Goal: Check status: Check status

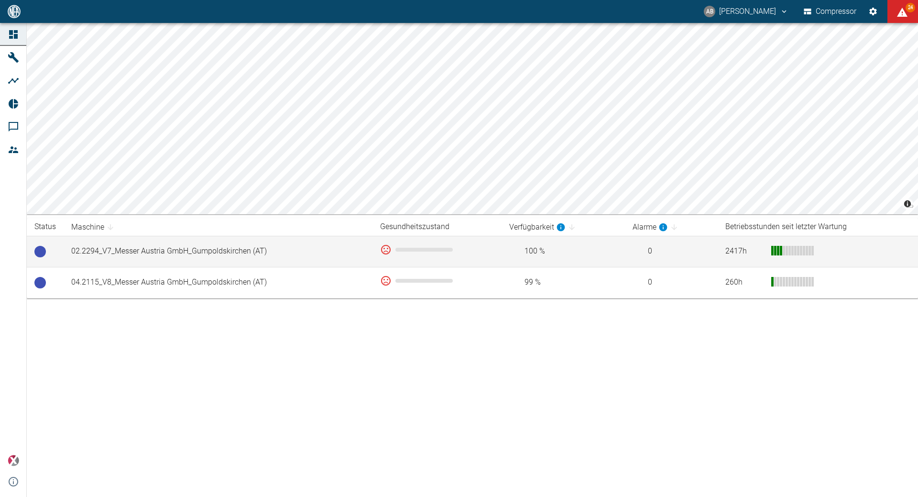
click at [161, 249] on td "02.2294_V7_Messer Austria GmbH_Gumpoldskirchen (AT)" at bounding box center [218, 251] width 309 height 31
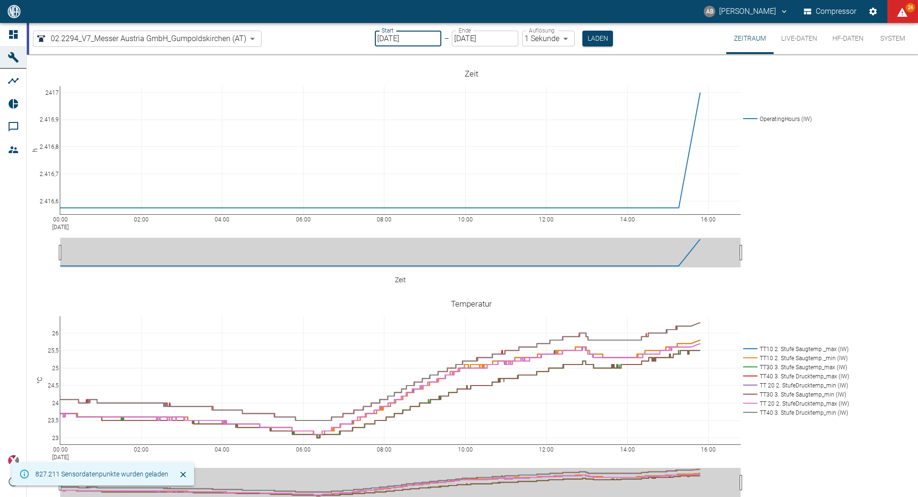
click at [427, 40] on input "[DATE]" at bounding box center [408, 39] width 66 height 16
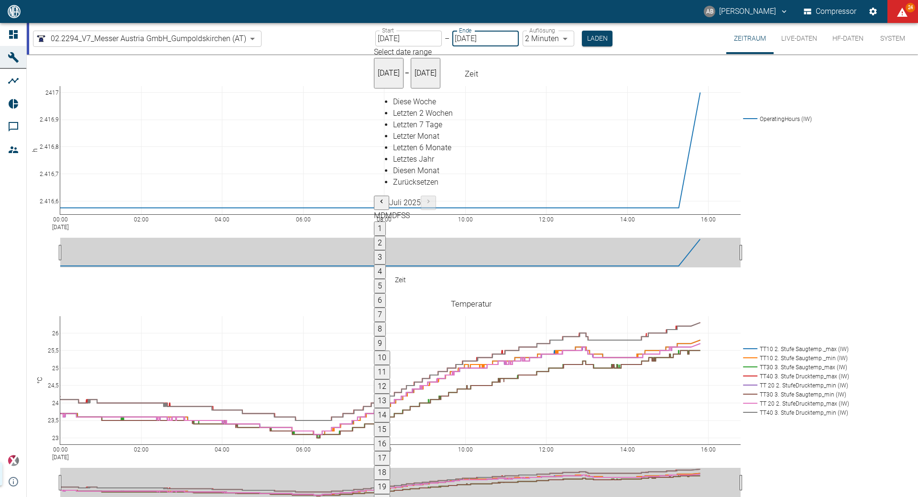
type input "[DATE]"
type input "2min"
type input "[DATE]"
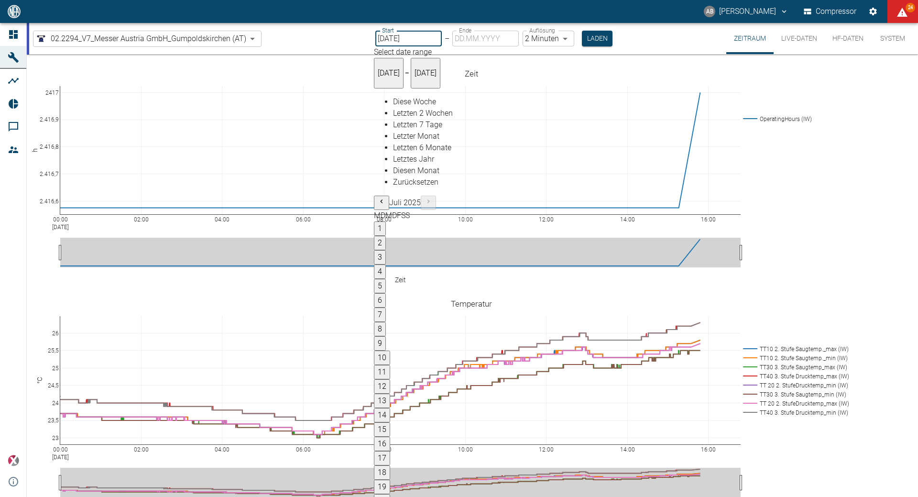
type input "[DATE]"
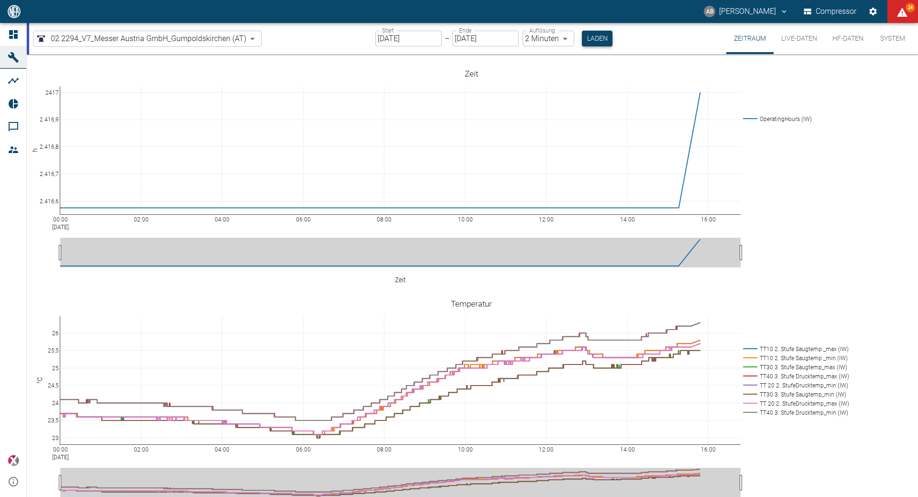
click at [597, 33] on button "Laden" at bounding box center [597, 39] width 31 height 16
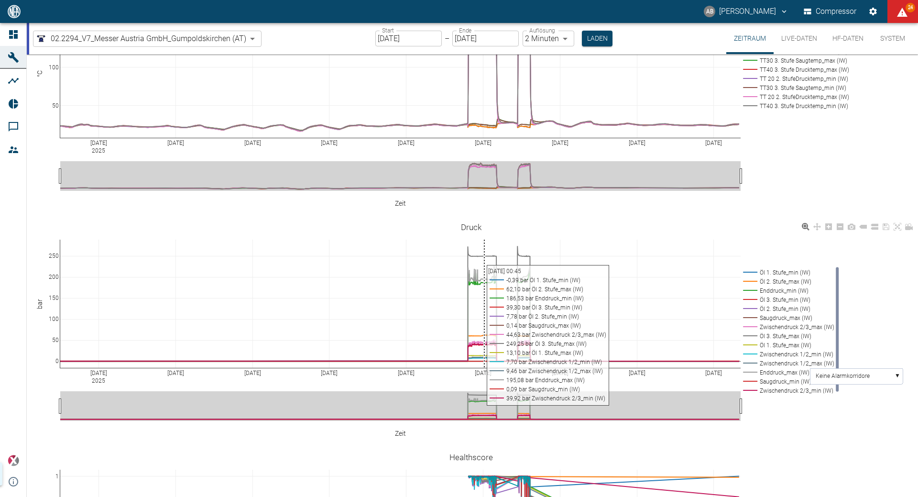
scroll to position [335, 0]
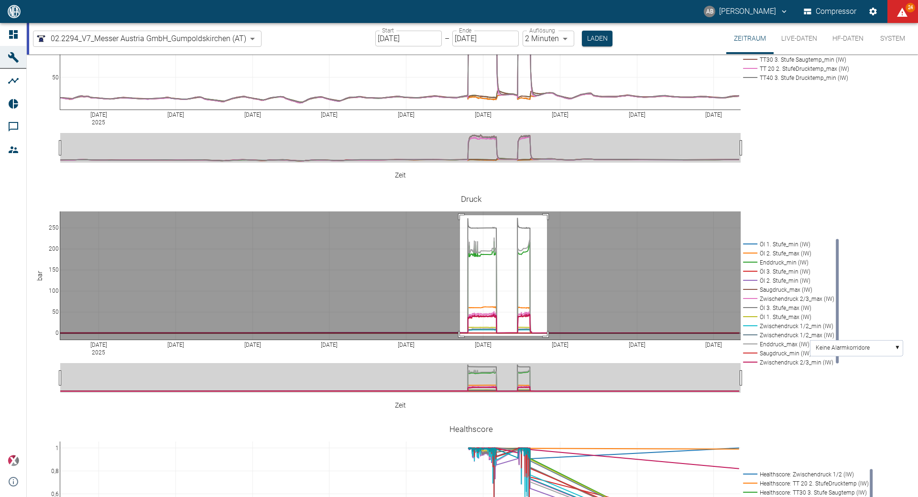
drag, startPoint x: 460, startPoint y: 200, endPoint x: 547, endPoint y: 320, distance: 148.7
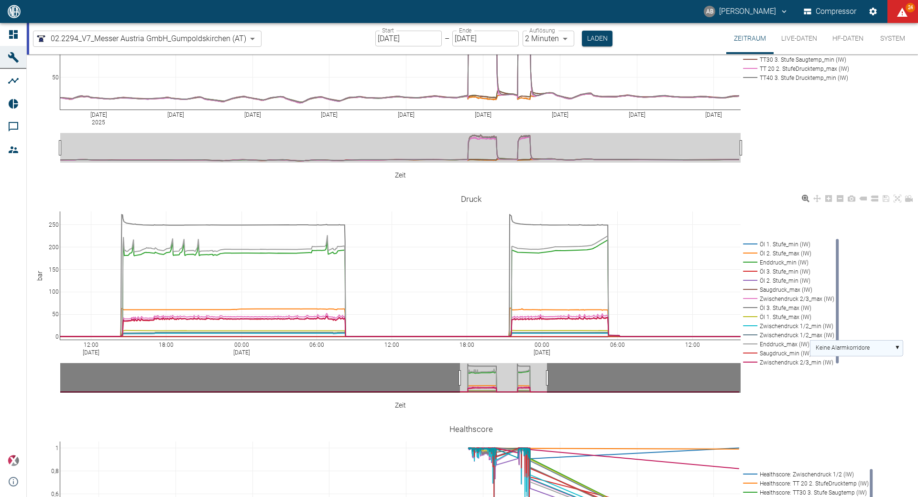
click at [900, 340] on rect at bounding box center [856, 348] width 93 height 16
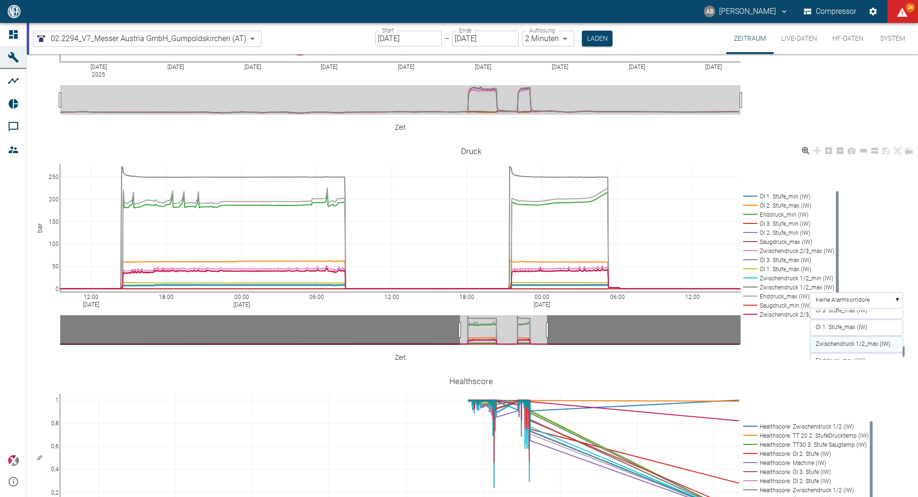
drag, startPoint x: 904, startPoint y: 312, endPoint x: 902, endPoint y: 336, distance: 24.0
click at [902, 336] on g "Keine Alarmkorridore Öl 1. Stufe_min (IW) Öl 2. Stufe_max (IW) Öl 3. Stufe_min …" at bounding box center [857, 278] width 95 height 184
click at [859, 341] on text "Zwischendruck 1/2_max (IW)" at bounding box center [853, 344] width 75 height 7
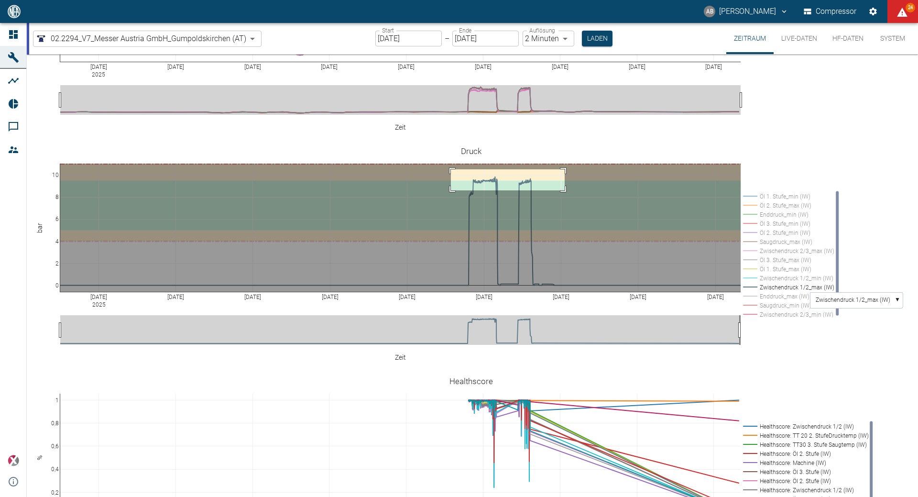
drag, startPoint x: 451, startPoint y: 154, endPoint x: 568, endPoint y: 177, distance: 119.0
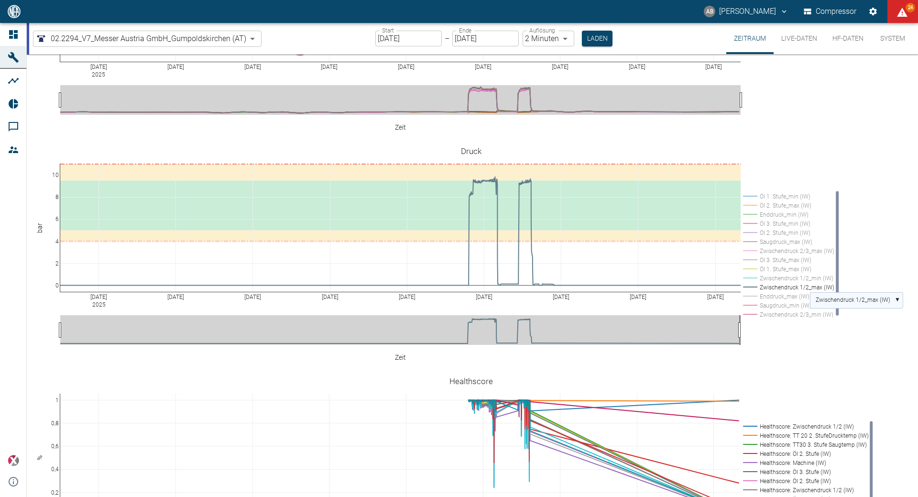
click at [899, 292] on rect at bounding box center [856, 300] width 93 height 16
drag, startPoint x: 904, startPoint y: 340, endPoint x: 903, endPoint y: 320, distance: 19.7
click at [903, 330] on rect at bounding box center [904, 335] width 2 height 11
click at [872, 345] on text "Zwischendruck 2/3_max (IW)" at bounding box center [853, 348] width 75 height 7
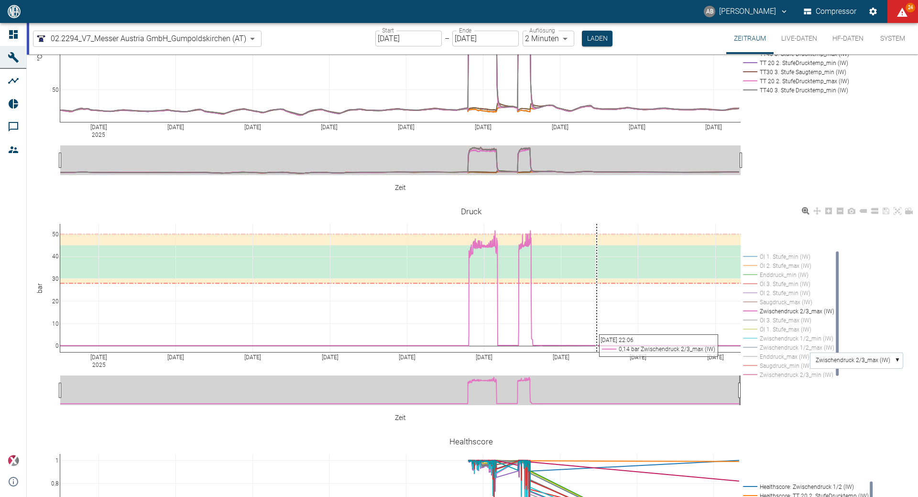
scroll to position [337, 0]
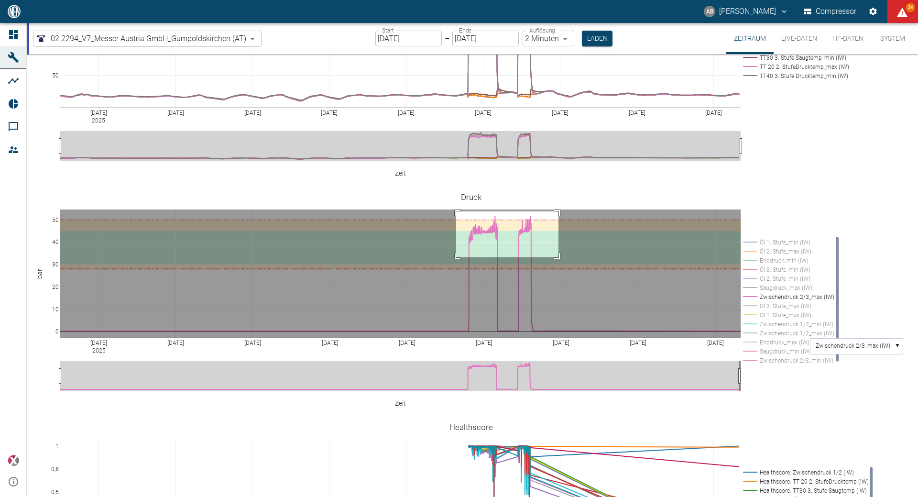
drag, startPoint x: 456, startPoint y: 196, endPoint x: 559, endPoint y: 242, distance: 112.2
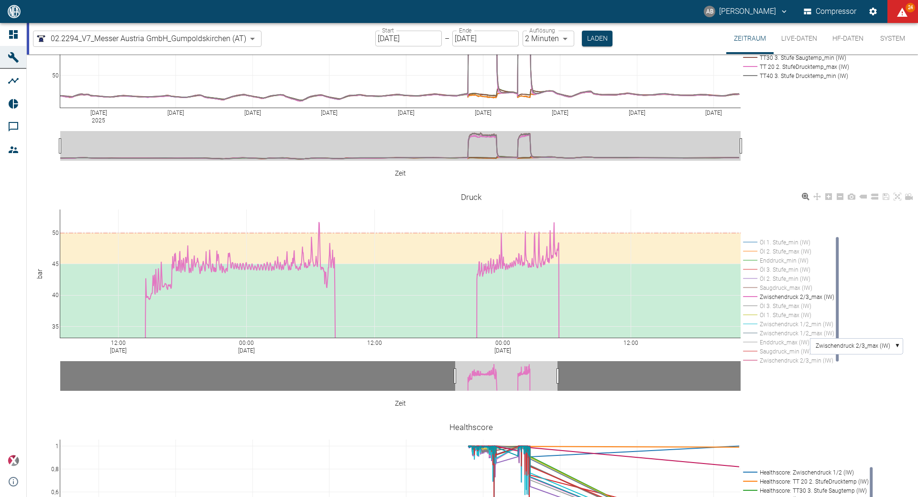
click at [299, 190] on div "12:00 [DATE] 00:00 [DATE] 12:00 00:00 [DATE] 12:00 35 40 45 50 Öl 1. Stufe_min …" at bounding box center [471, 297] width 889 height 215
click at [299, 192] on div "12:00 [DATE] 00:00 [DATE] 12:00 00:00 [DATE] 12:00 35 40 45 50 Öl 1. Stufe_min …" at bounding box center [471, 297] width 889 height 215
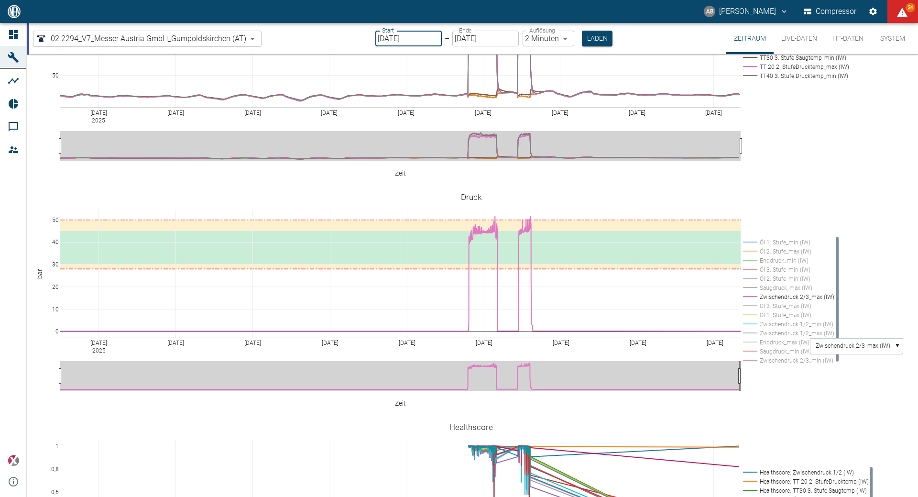
click at [394, 37] on input "[DATE]" at bounding box center [408, 39] width 66 height 16
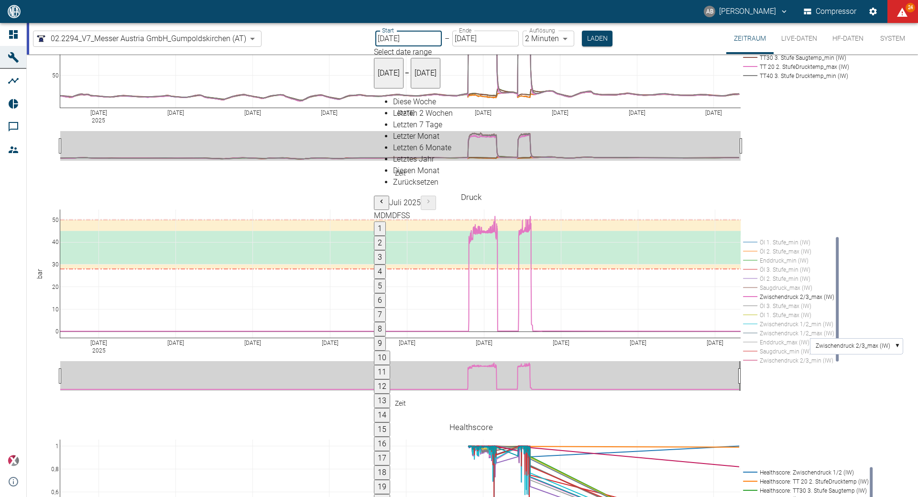
click at [394, 37] on input "[DATE]" at bounding box center [408, 39] width 66 height 16
type input "[DATE]"
type input "10min"
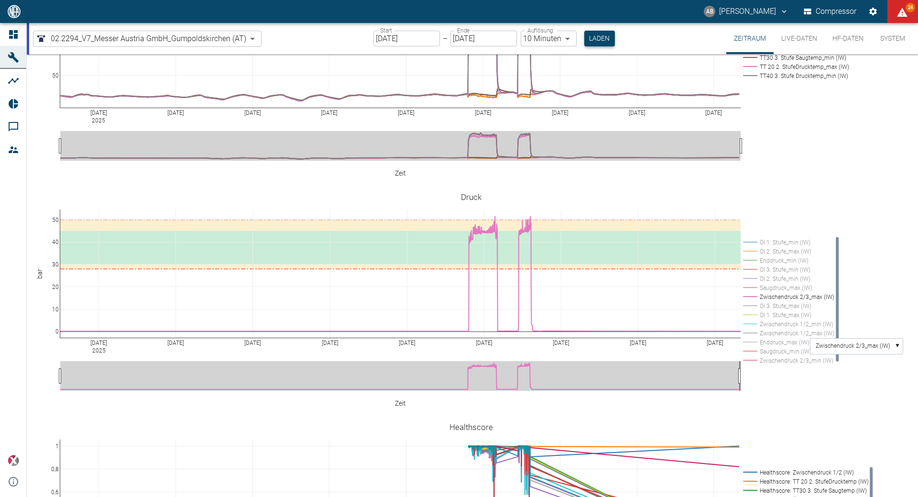
click at [600, 40] on button "Laden" at bounding box center [599, 39] width 31 height 16
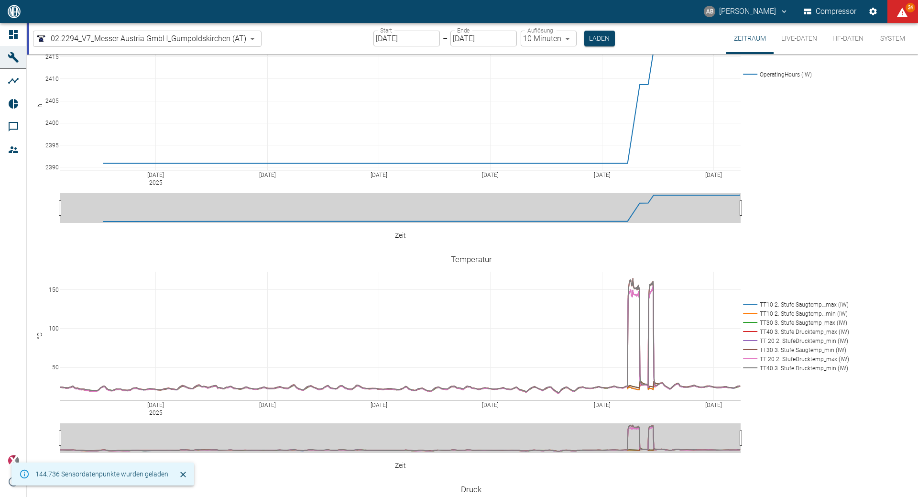
scroll to position [259, 0]
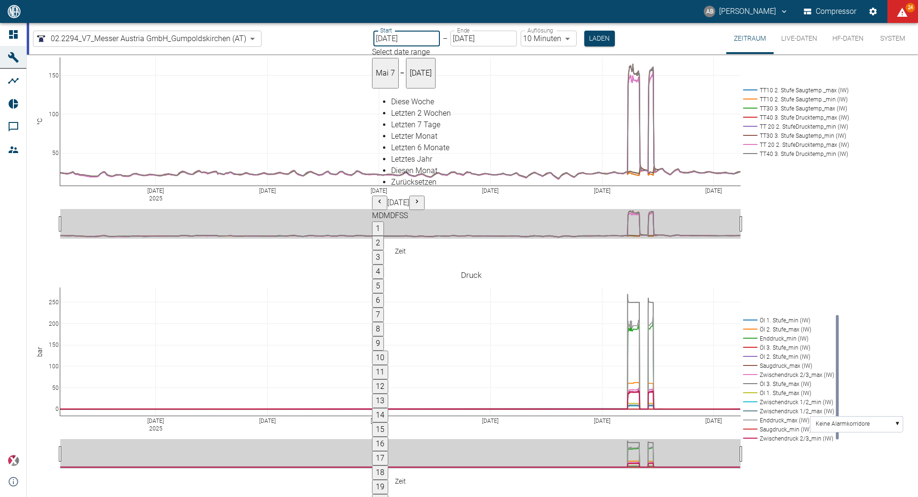
type input "[DATE]"
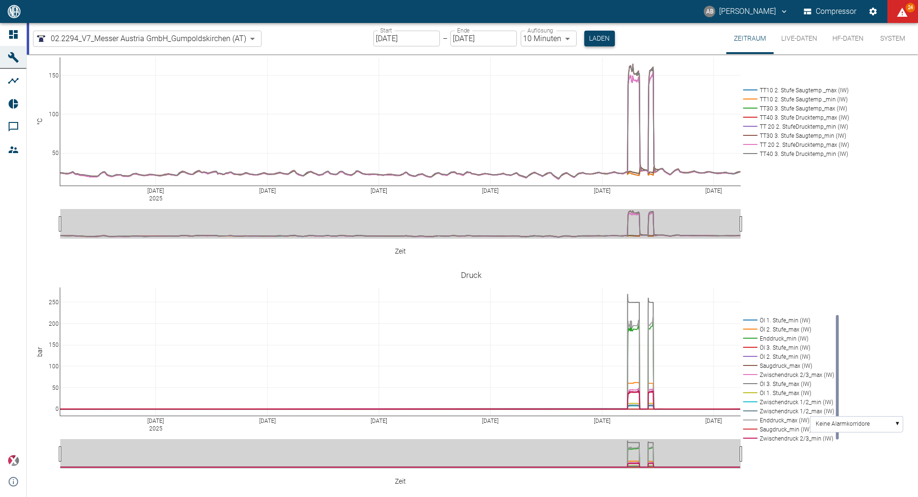
click at [590, 35] on button "Laden" at bounding box center [599, 39] width 31 height 16
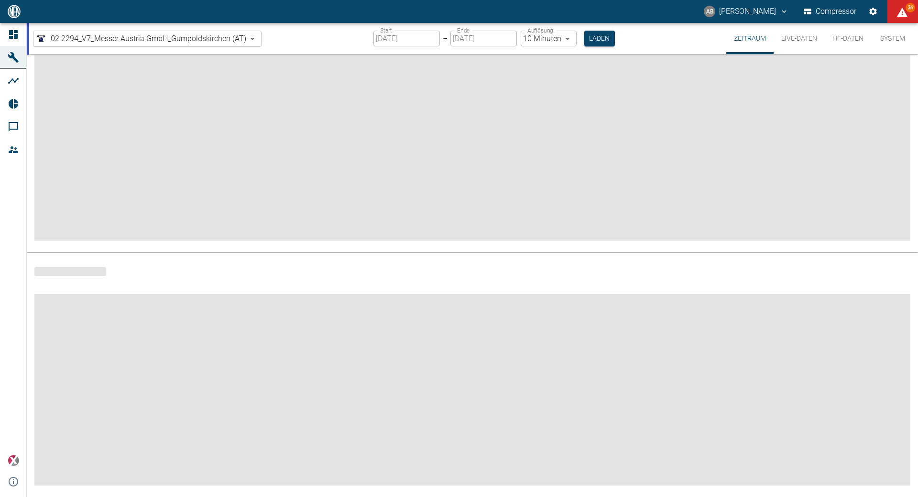
scroll to position [44, 0]
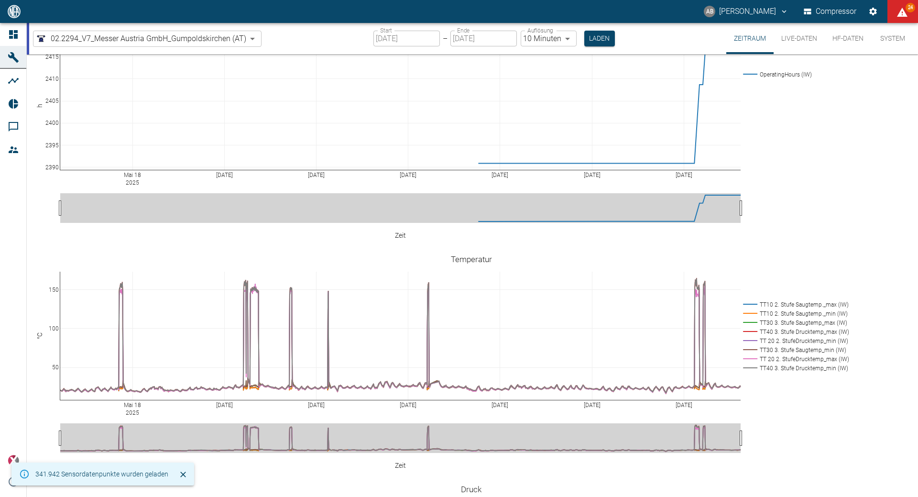
scroll to position [259, 0]
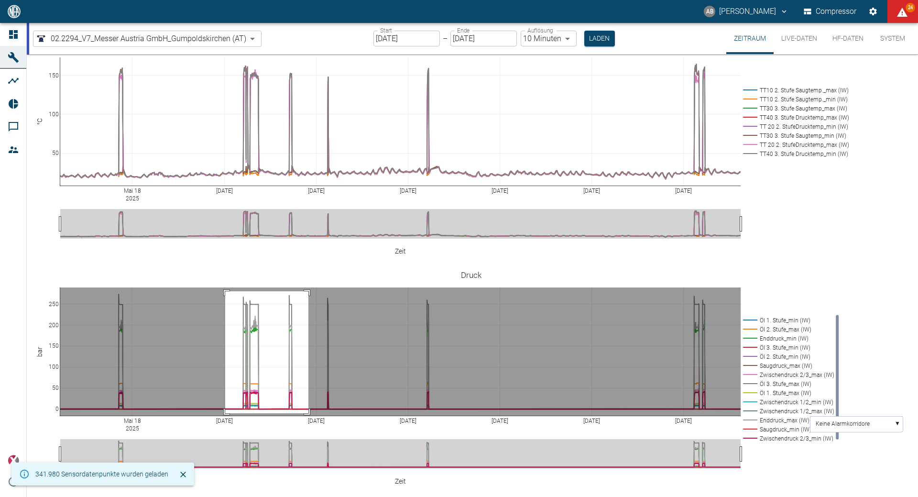
drag, startPoint x: 225, startPoint y: 276, endPoint x: 308, endPoint y: 398, distance: 147.6
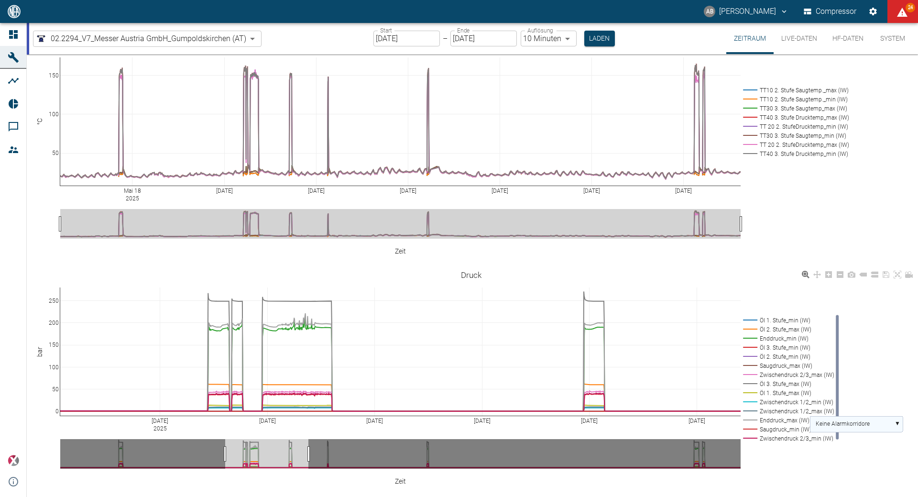
click at [899, 416] on rect at bounding box center [856, 424] width 93 height 16
drag, startPoint x: 904, startPoint y: 423, endPoint x: 909, endPoint y: 448, distance: 25.3
click at [909, 448] on div "[DATE] Jun [DATE] [DATE] 9 Jun [DATE] 0 50 100 150 200 250 Öl 1. Stufe_min (IW)…" at bounding box center [471, 375] width 889 height 215
click at [869, 456] on text "Zwischendruck 2/3_max (IW)" at bounding box center [853, 459] width 75 height 7
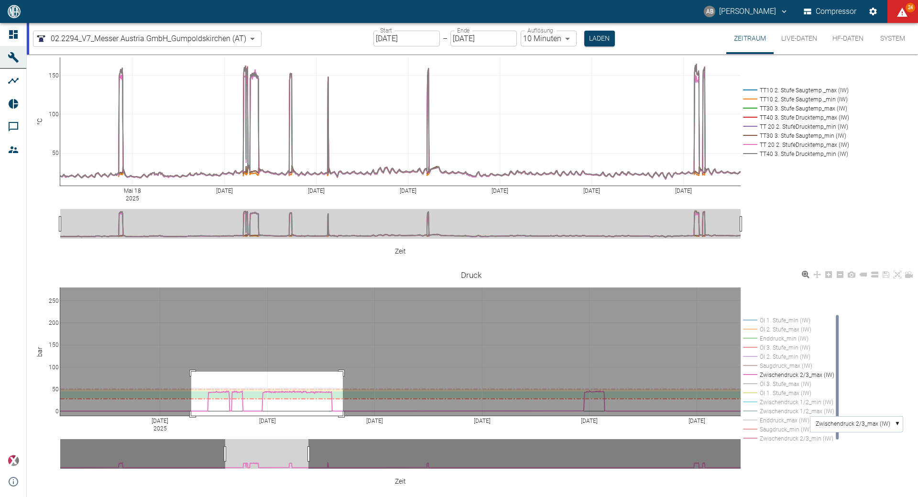
drag, startPoint x: 191, startPoint y: 356, endPoint x: 343, endPoint y: 402, distance: 158.4
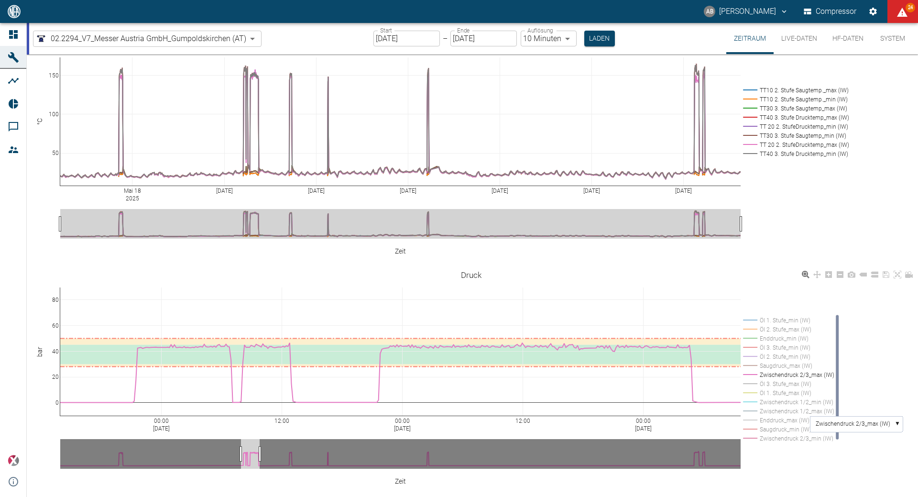
click at [784, 434] on rect at bounding box center [787, 438] width 93 height 9
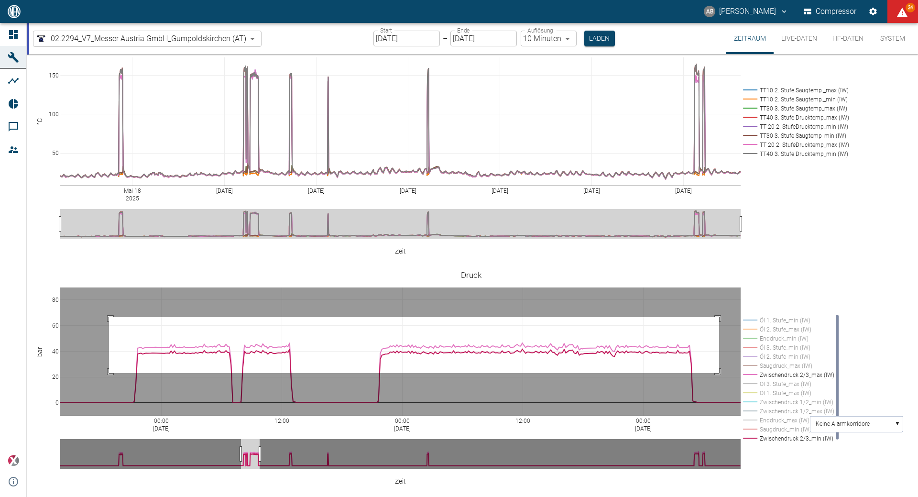
drag, startPoint x: 109, startPoint y: 302, endPoint x: 719, endPoint y: 358, distance: 612.8
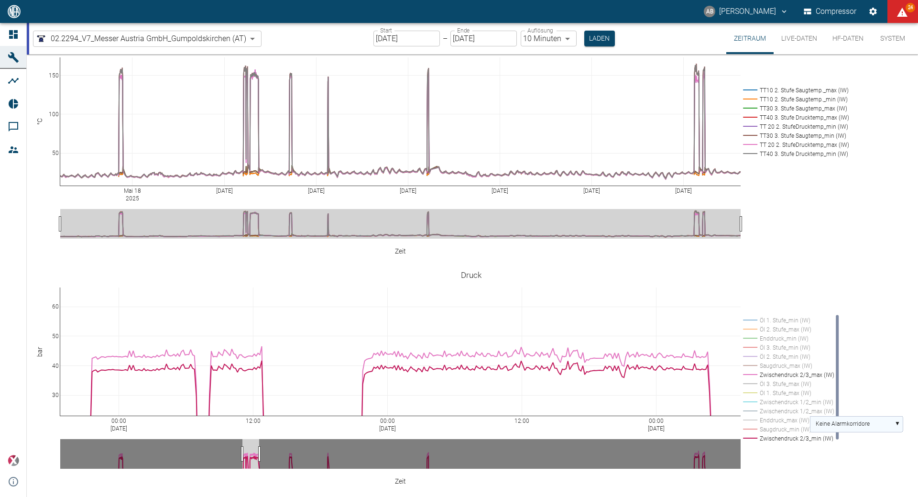
click at [897, 416] on rect at bounding box center [856, 424] width 93 height 16
drag, startPoint x: 904, startPoint y: 424, endPoint x: 908, endPoint y: 463, distance: 39.4
click at [908, 463] on div "00:00 [DATE] 12:00 00:00 [DATE] 12:00 00:00 [DATE] 30 40 50 60 Öl 1. Stufe_min …" at bounding box center [471, 375] width 889 height 215
drag, startPoint x: 904, startPoint y: 424, endPoint x: 908, endPoint y: 464, distance: 40.3
click at [908, 464] on div "00:00 [DATE] 12:00 00:00 [DATE] 12:00 00:00 [DATE] 30 40 50 60 Öl 1. Stufe_min …" at bounding box center [471, 375] width 889 height 215
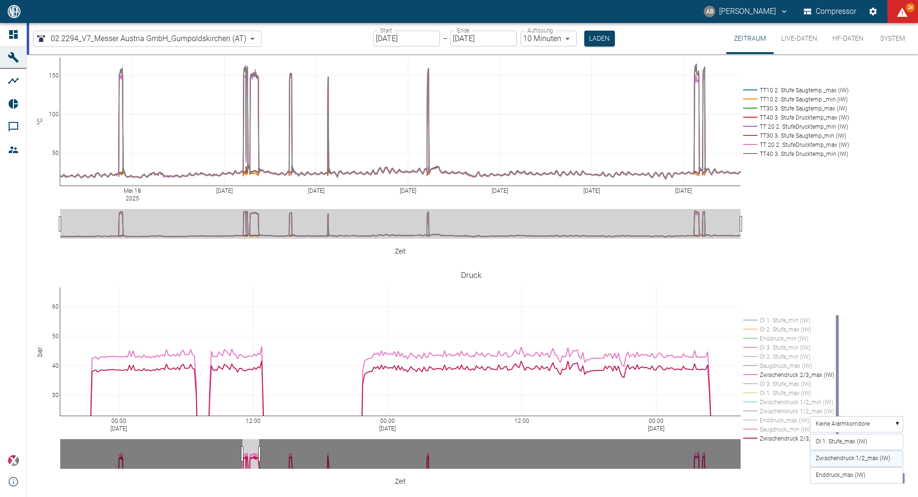
click at [867, 455] on text "Zwischendruck 1/2_max (IW)" at bounding box center [853, 458] width 75 height 7
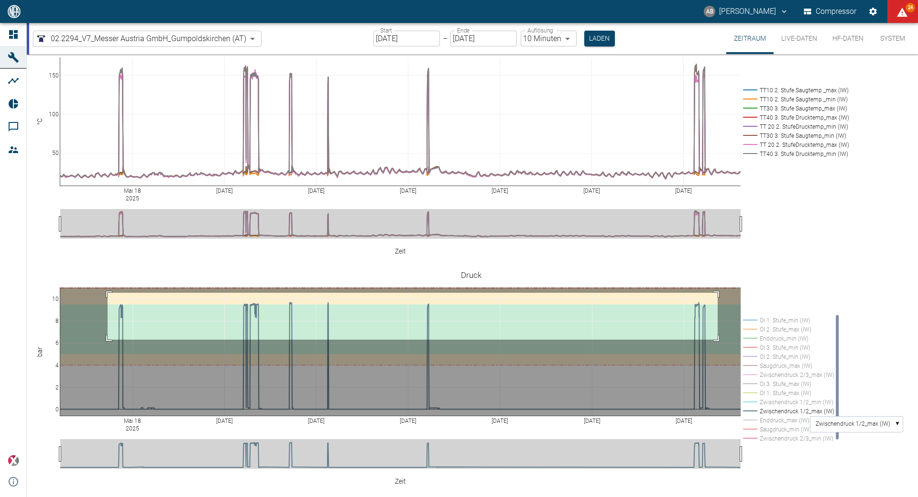
drag, startPoint x: 108, startPoint y: 277, endPoint x: 718, endPoint y: 324, distance: 612.0
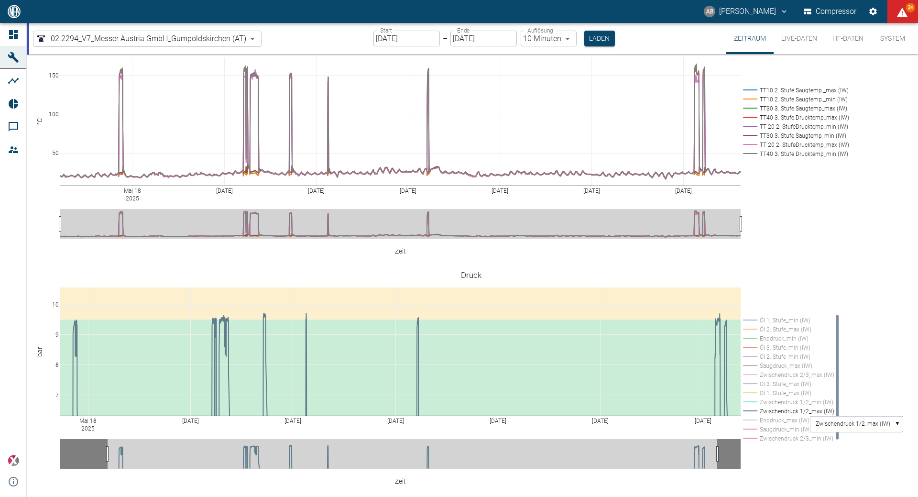
click at [742, 17] on button "AB [PERSON_NAME]" at bounding box center [747, 11] width 88 height 17
